Goal: Find specific page/section: Find specific page/section

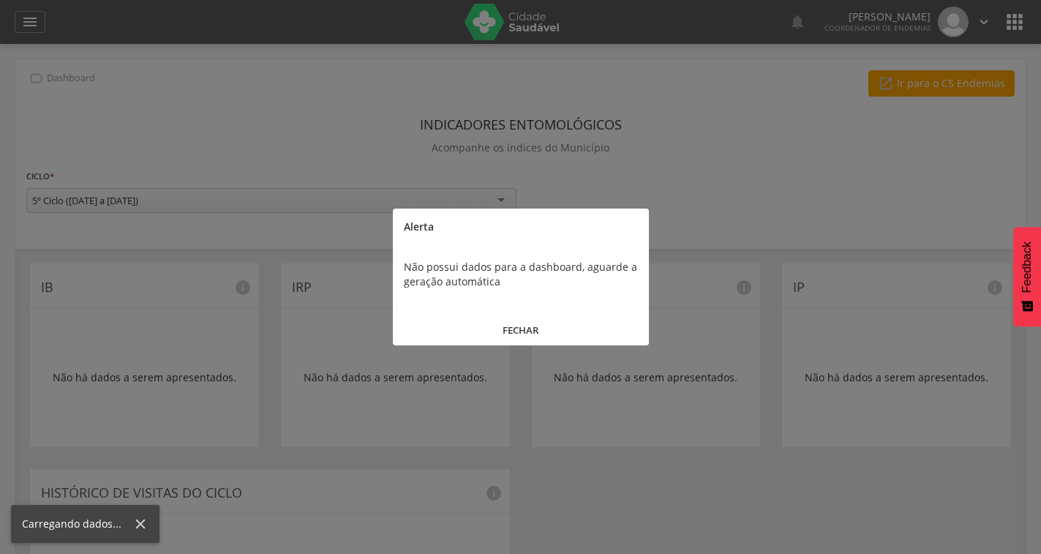
click at [533, 324] on button "FECHAR" at bounding box center [521, 330] width 256 height 31
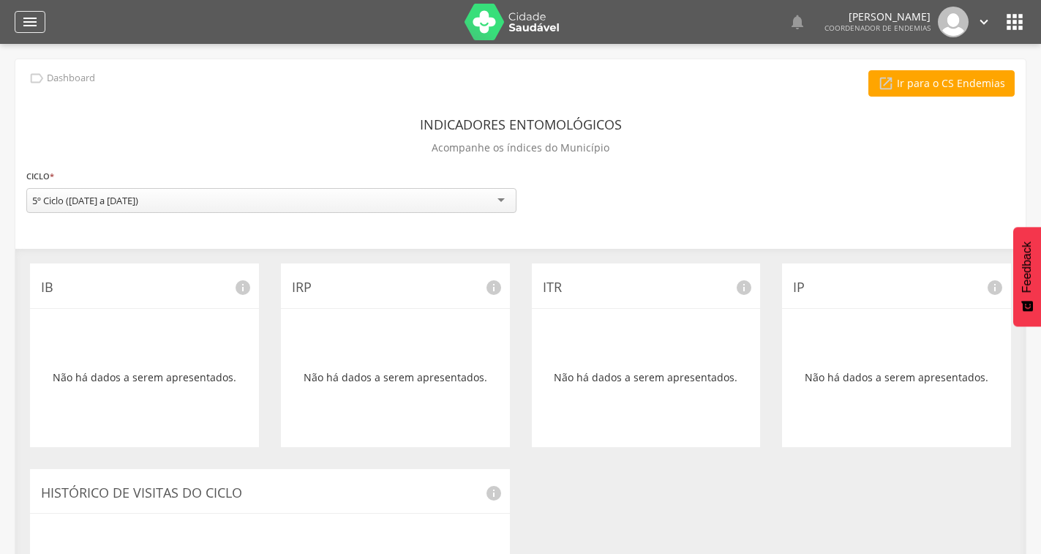
click at [26, 30] on icon "" at bounding box center [30, 22] width 18 height 18
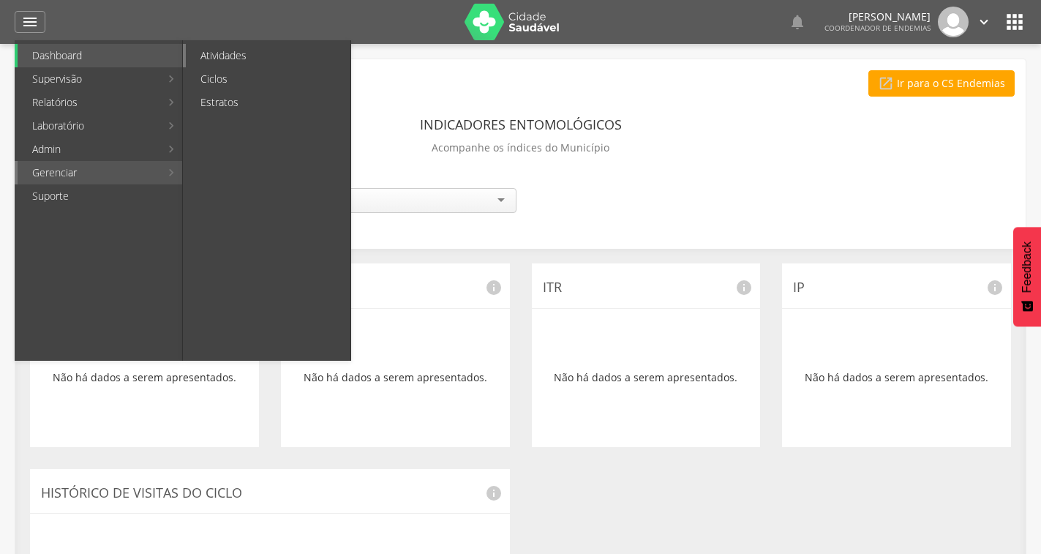
click at [233, 46] on link "Atividades" at bounding box center [268, 55] width 165 height 23
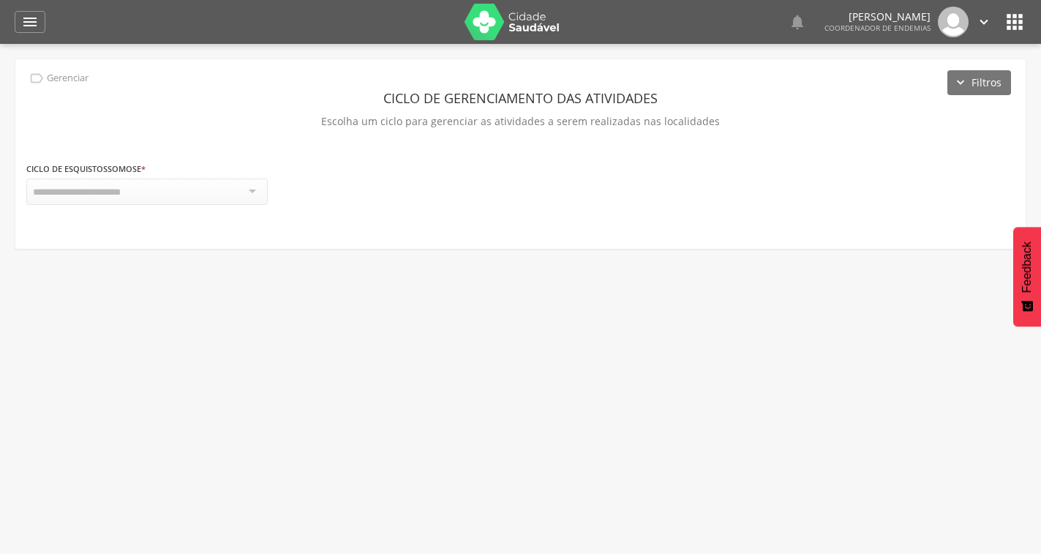
click at [228, 198] on div at bounding box center [147, 192] width 242 height 26
click at [250, 191] on div at bounding box center [147, 192] width 242 height 26
click at [33, 16] on icon "" at bounding box center [30, 22] width 18 height 18
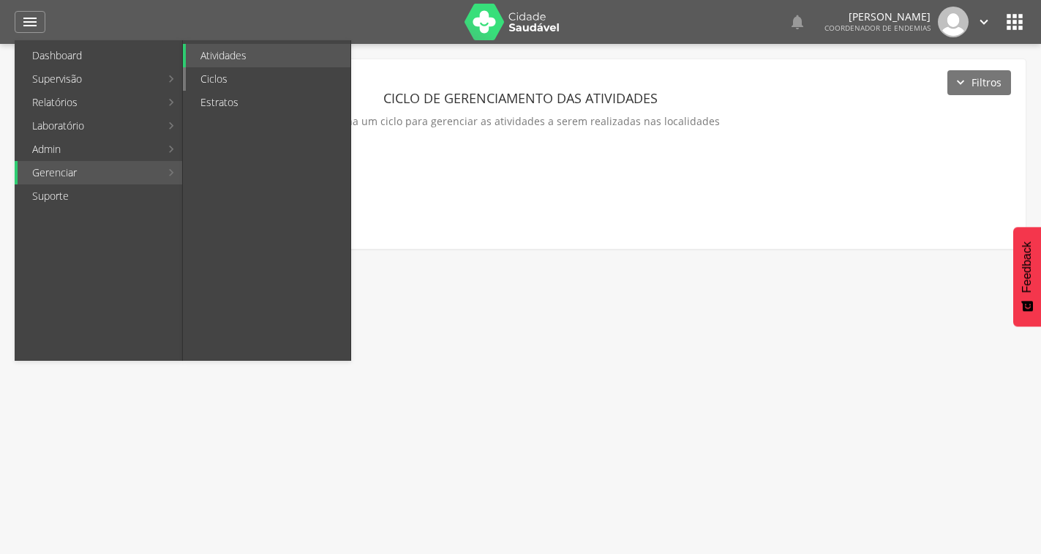
click at [220, 83] on link "Ciclos" at bounding box center [268, 78] width 165 height 23
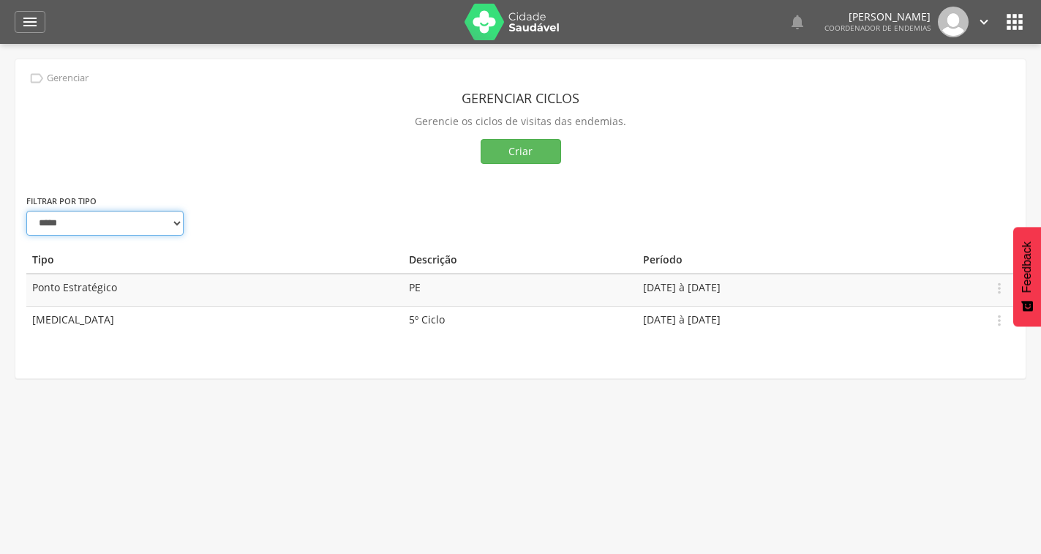
click at [169, 213] on select "**********" at bounding box center [104, 223] width 157 height 25
click at [196, 190] on div "Gerenciar ciclos Gerencie os ciclos de visitas das endemias. Criar" at bounding box center [520, 131] width 989 height 123
